Goal: Book appointment/travel/reservation

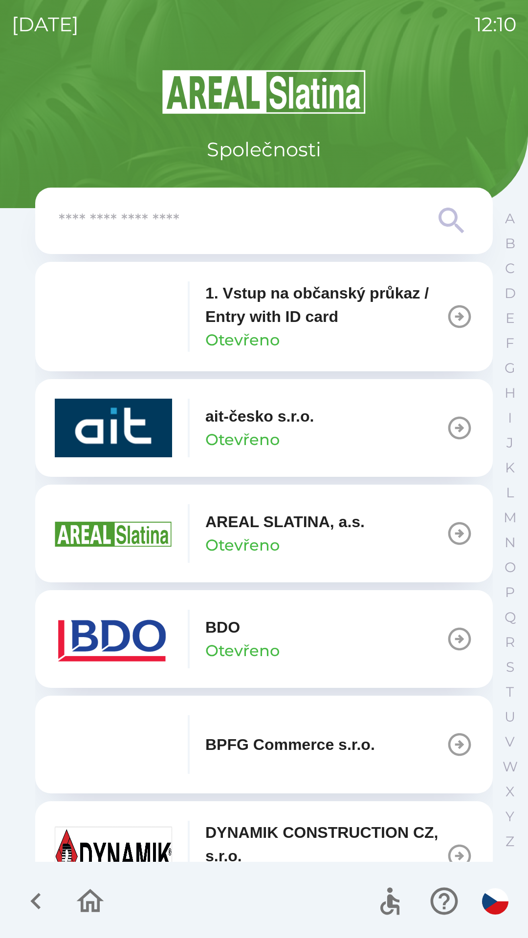
click at [246, 230] on input "text" at bounding box center [244, 221] width 371 height 27
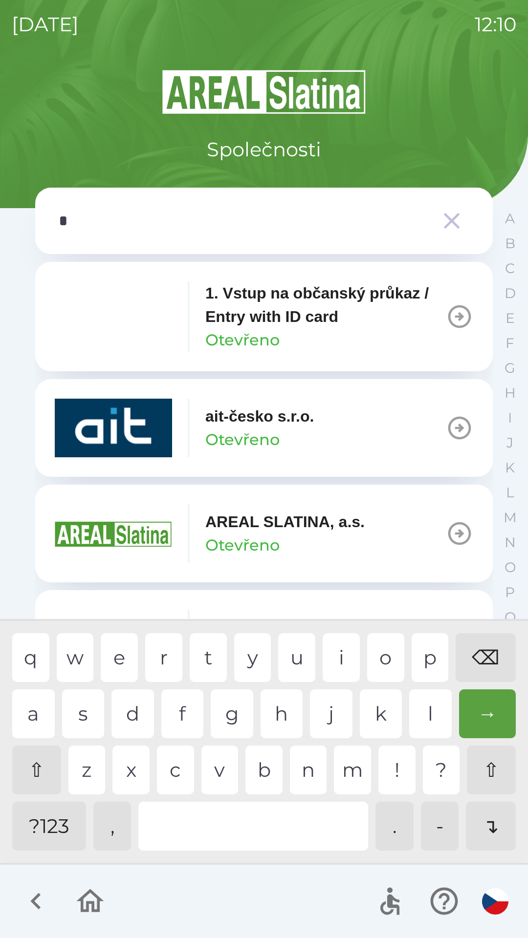
click at [80, 708] on div "s" at bounding box center [83, 713] width 43 height 49
type input "**"
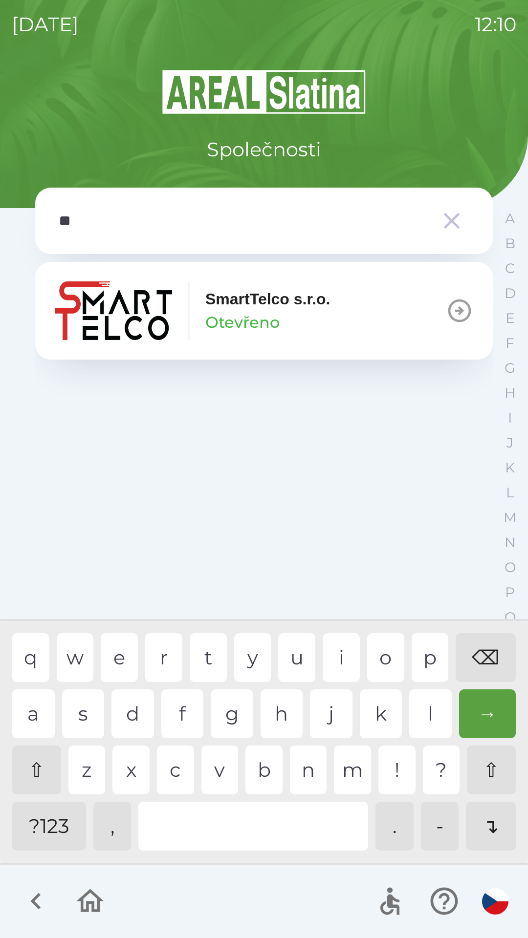
click at [348, 777] on div "m" at bounding box center [352, 769] width 37 height 49
click at [257, 316] on p "Otevřeno" at bounding box center [242, 322] width 74 height 23
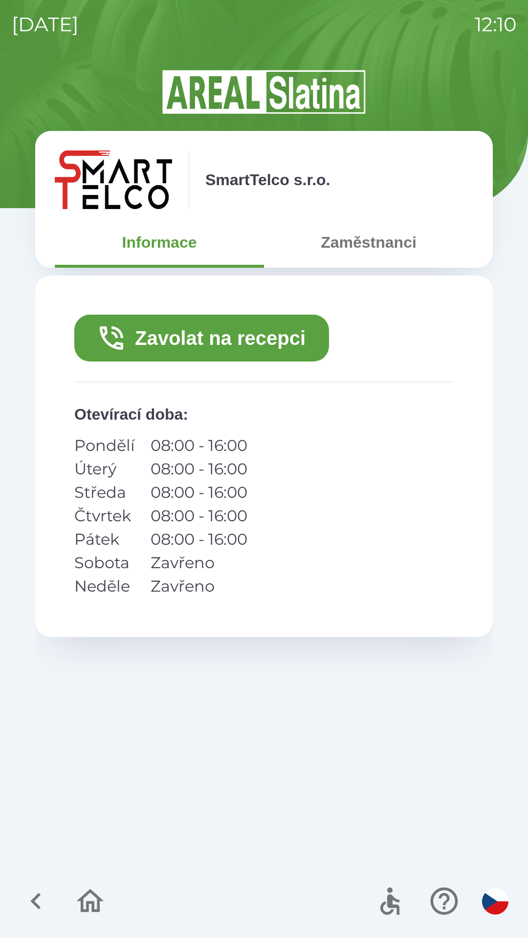
click at [239, 341] on button "Zavolat na recepci" at bounding box center [201, 338] width 255 height 47
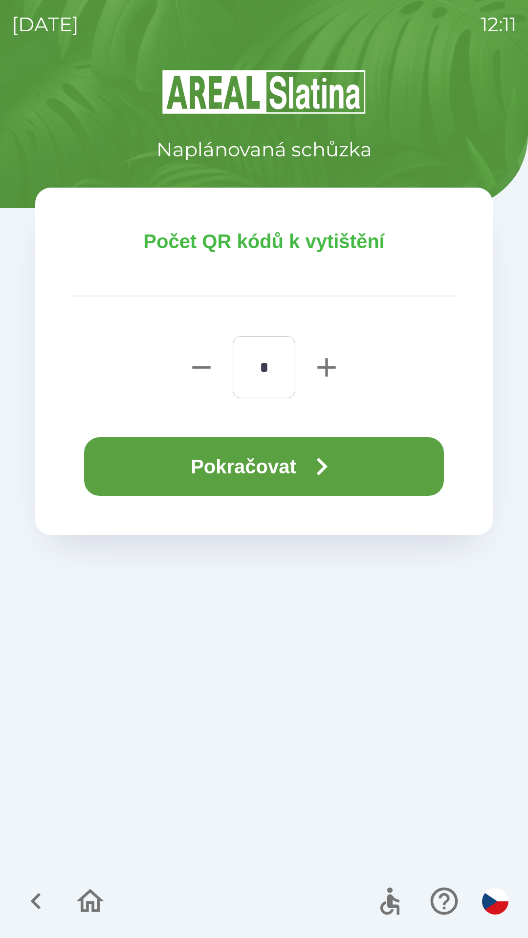
click at [308, 459] on icon "button" at bounding box center [321, 466] width 35 height 35
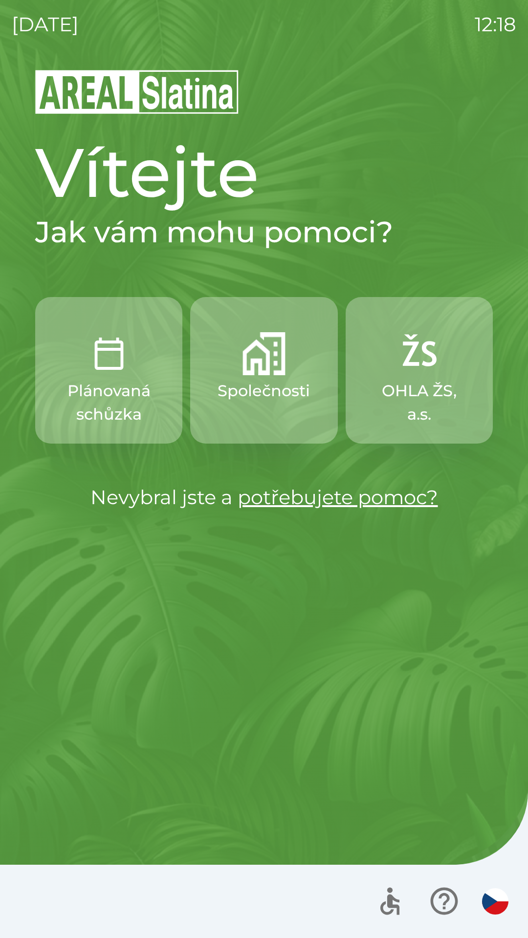
click at [264, 371] on img "button" at bounding box center [263, 353] width 43 height 43
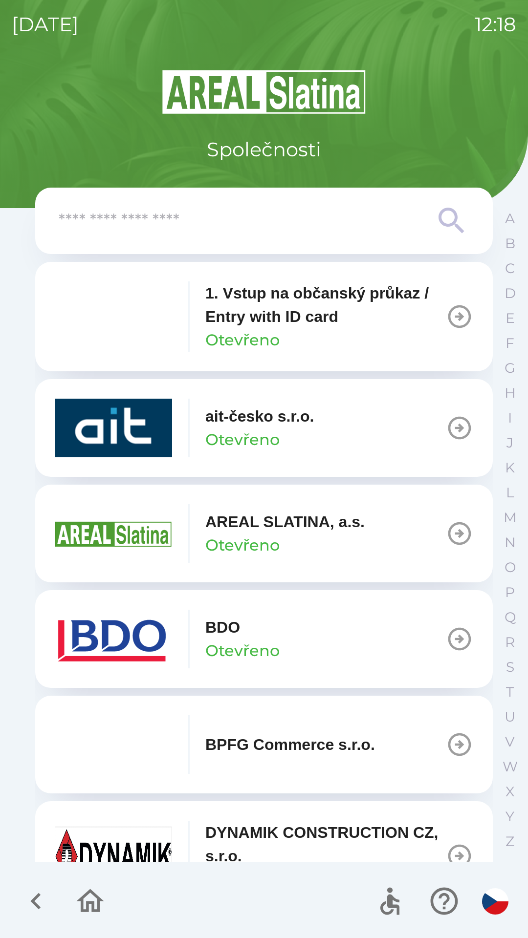
click at [448, 637] on icon "button" at bounding box center [459, 639] width 23 height 23
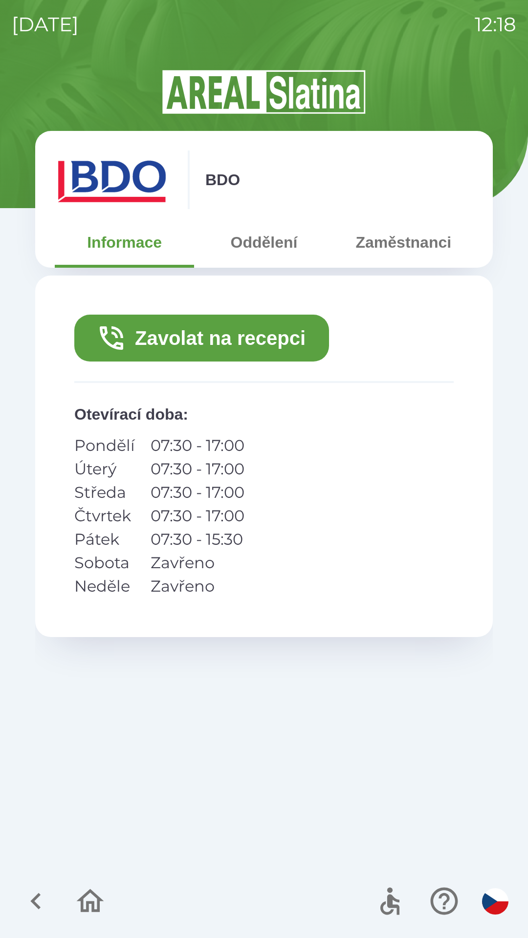
click at [248, 337] on button "Zavolat na recepci" at bounding box center [201, 338] width 255 height 47
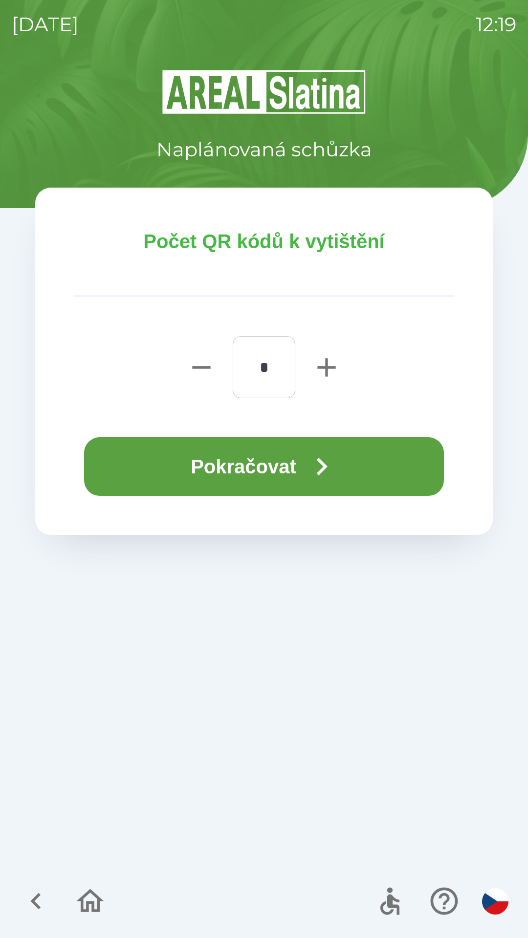
click at [300, 462] on button "Pokračovat" at bounding box center [264, 466] width 360 height 59
